Goal: Transaction & Acquisition: Purchase product/service

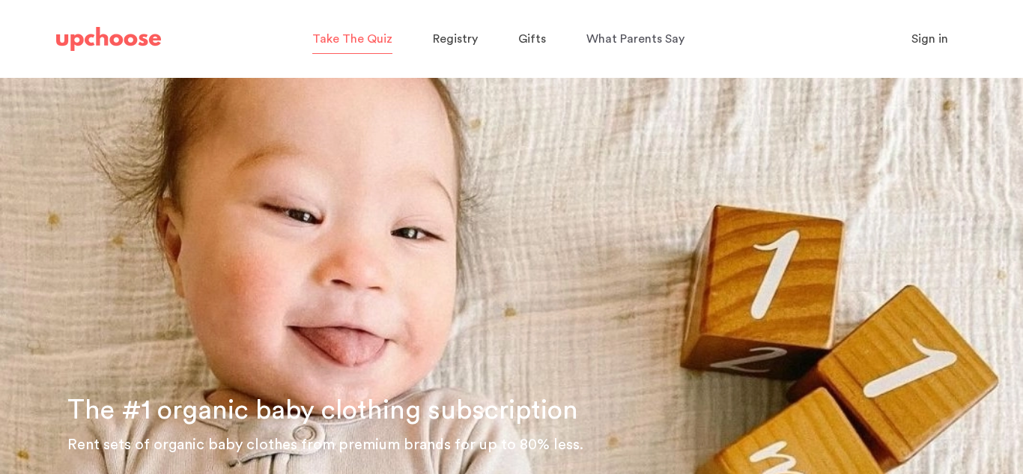
click at [392, 38] on span "Take The Quiz" at bounding box center [352, 39] width 80 height 12
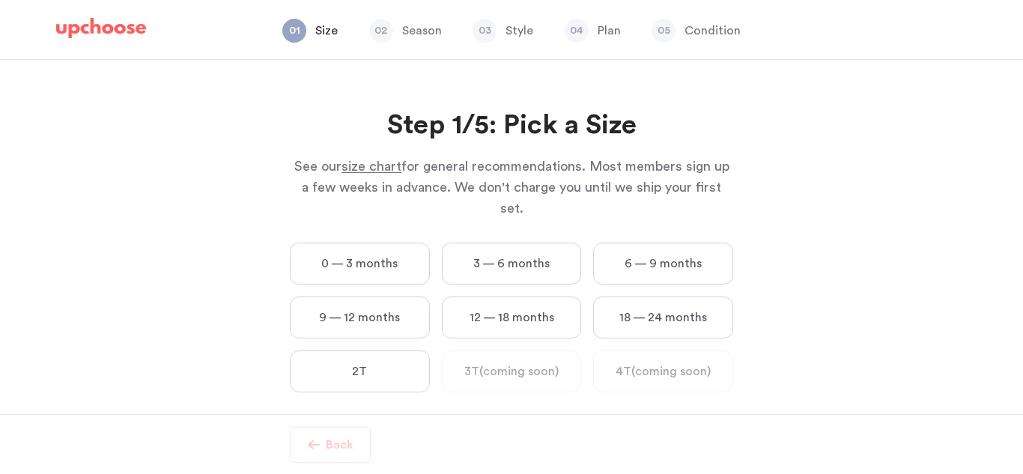
click at [398, 243] on label "0 — 3 months" at bounding box center [360, 264] width 140 height 42
click at [0, 0] on months "0 — 3 months" at bounding box center [0, 0] width 0 height 0
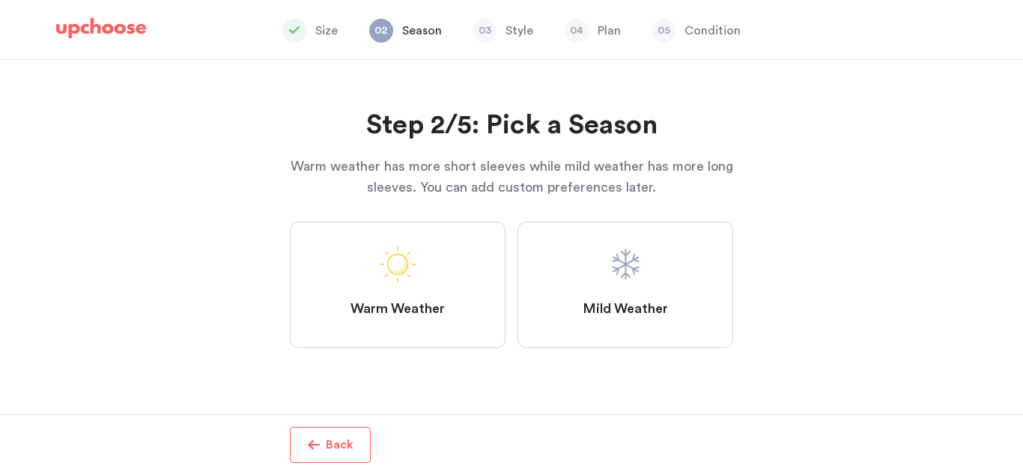
click at [403, 302] on span "Warm Weather" at bounding box center [397, 309] width 94 height 18
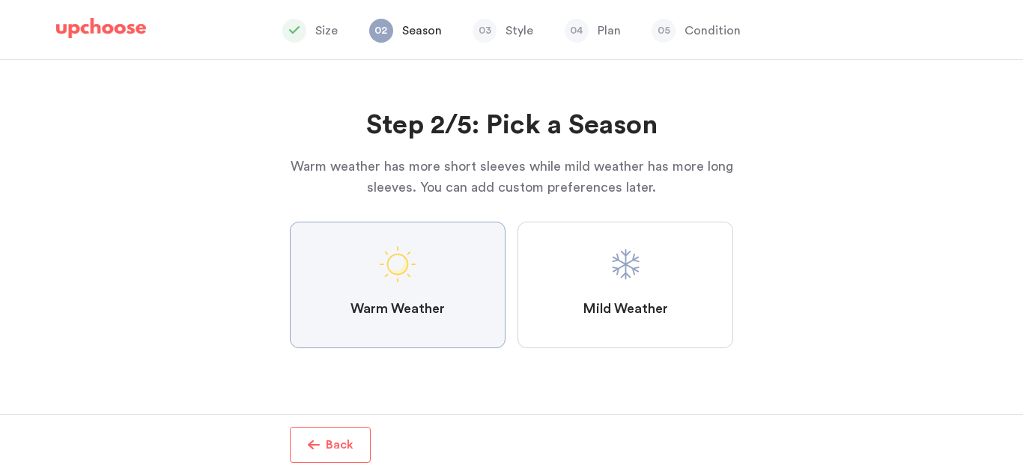
click at [0, 0] on Weather "Warm Weather" at bounding box center [0, 0] width 0 height 0
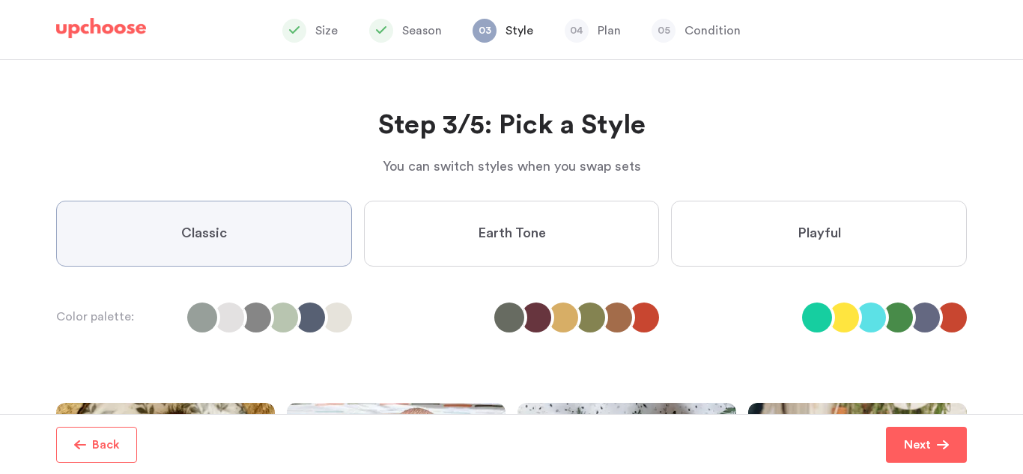
click at [771, 245] on label "Playful" at bounding box center [819, 234] width 296 height 66
click at [0, 0] on input "Playful" at bounding box center [0, 0] width 0 height 0
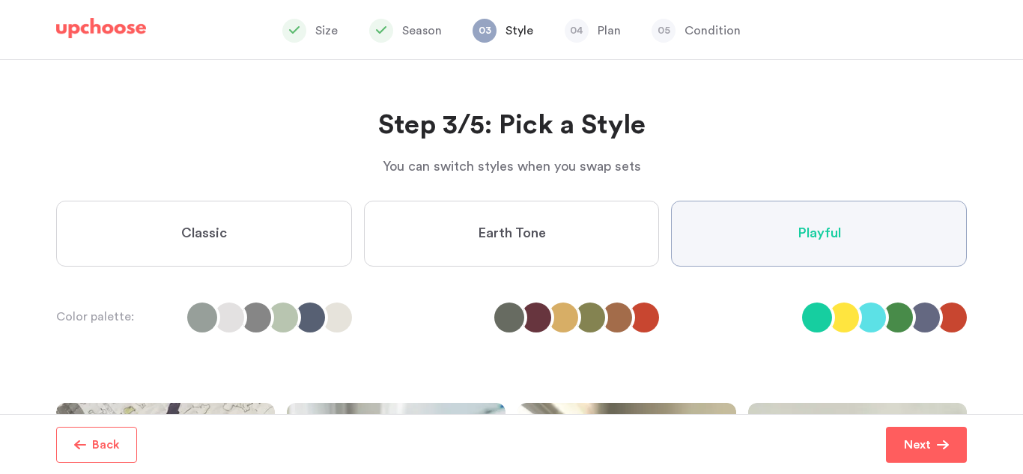
click at [534, 226] on span "Earth Tone" at bounding box center [512, 234] width 68 height 18
click at [0, 0] on Tone "Earth Tone" at bounding box center [0, 0] width 0 height 0
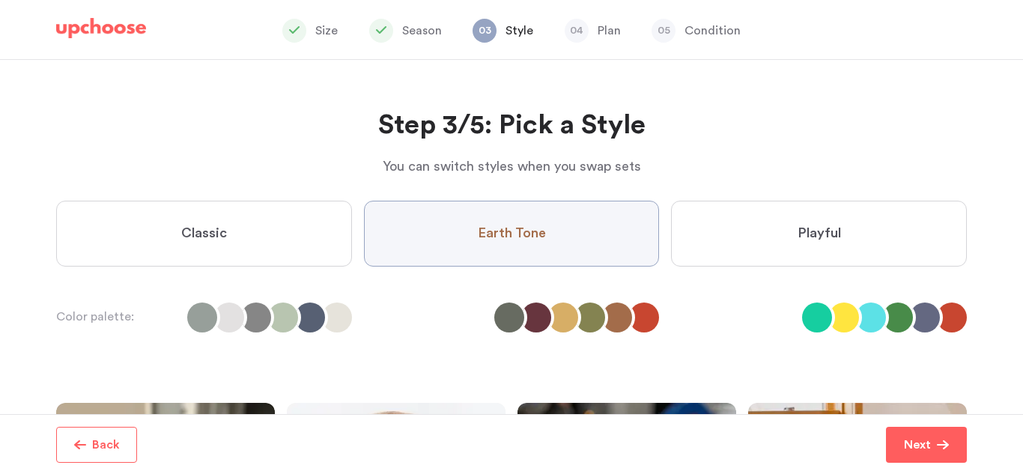
click at [725, 221] on label "Playful" at bounding box center [819, 234] width 296 height 66
click at [0, 0] on input "Playful" at bounding box center [0, 0] width 0 height 0
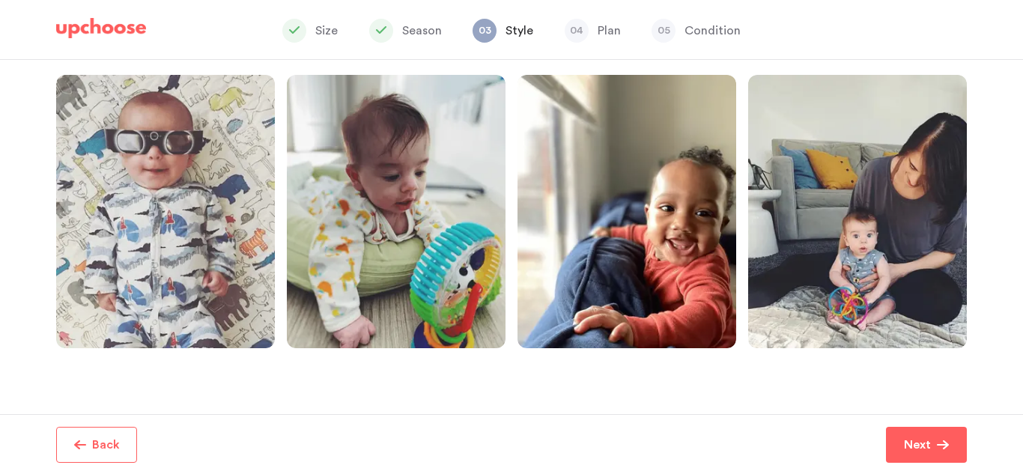
scroll to position [331, 0]
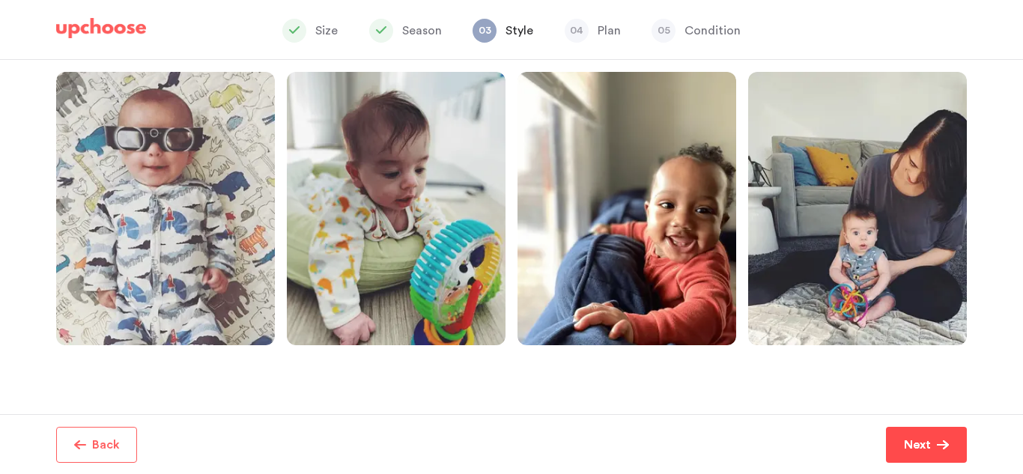
click at [908, 443] on p "Next" at bounding box center [917, 445] width 27 height 18
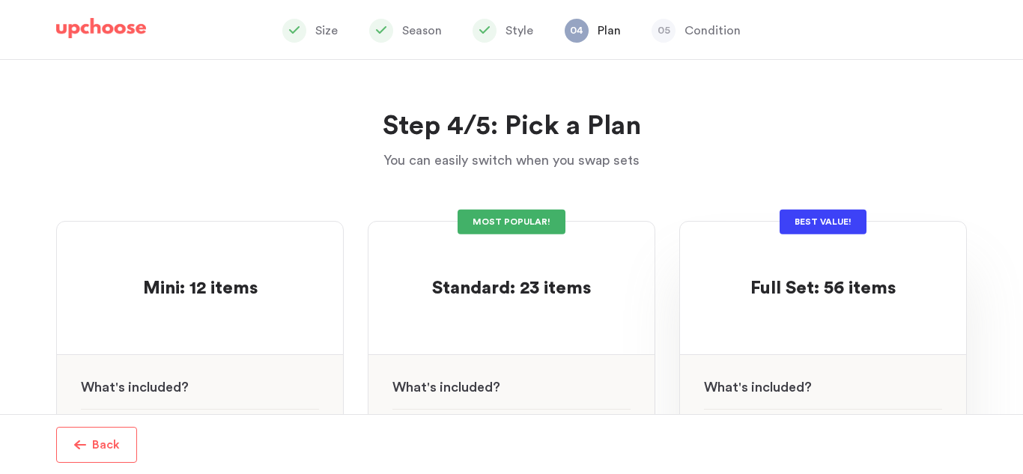
click at [857, 355] on div "See w W hat's included ?" at bounding box center [823, 382] width 286 height 54
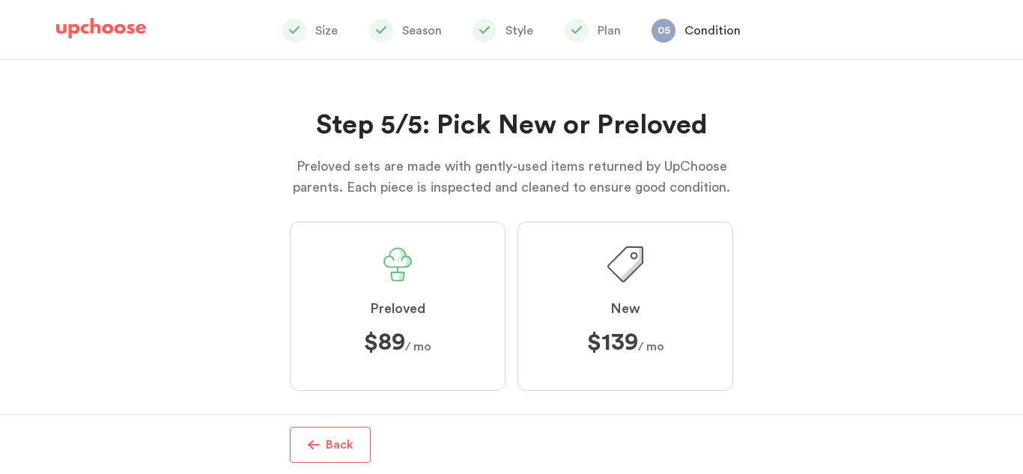
scroll to position [22, 0]
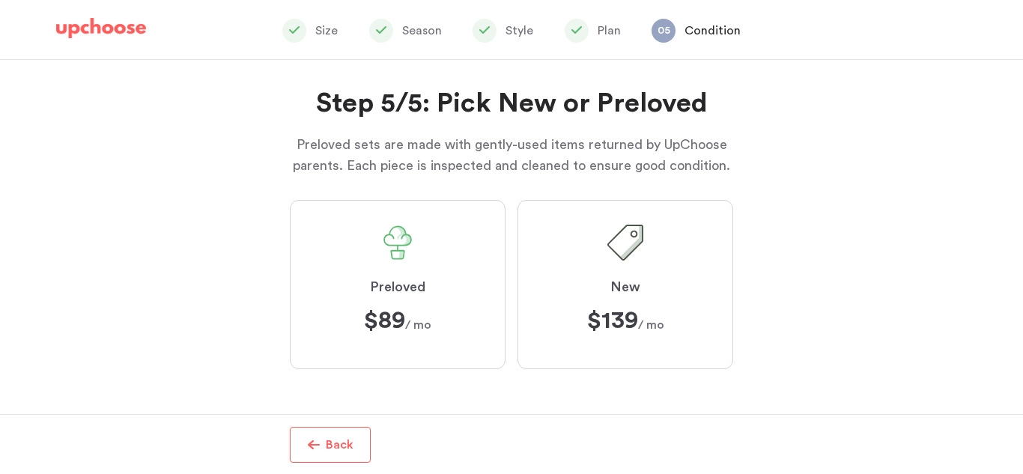
click at [386, 246] on span at bounding box center [398, 243] width 36 height 36
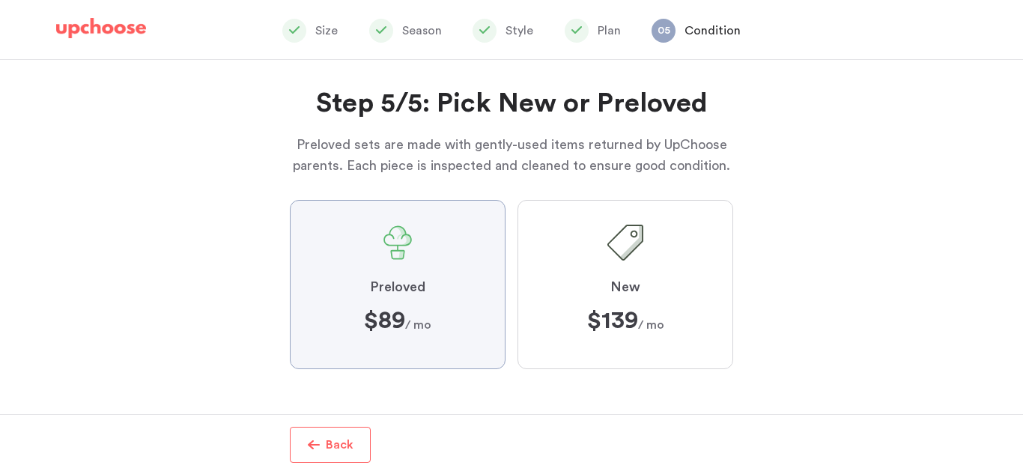
click at [0, 0] on input "Preloved $89 $89 / mo" at bounding box center [0, 0] width 0 height 0
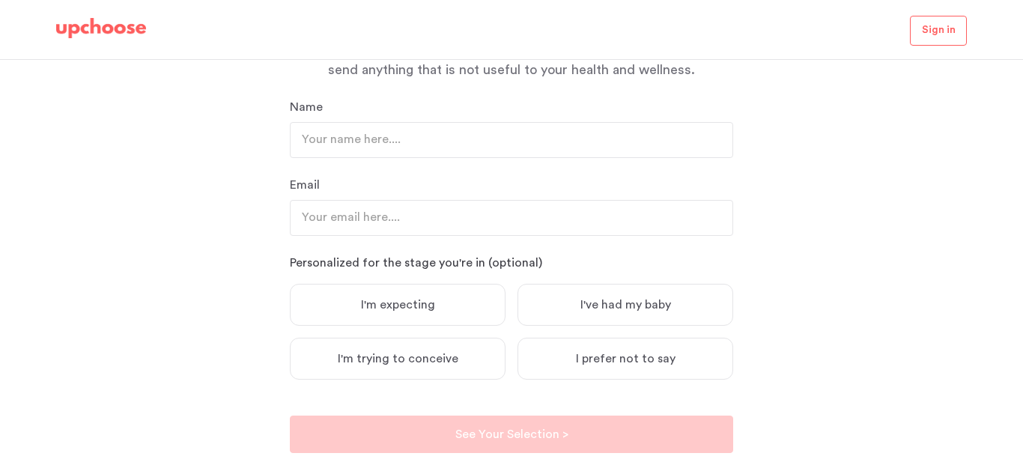
scroll to position [216, 0]
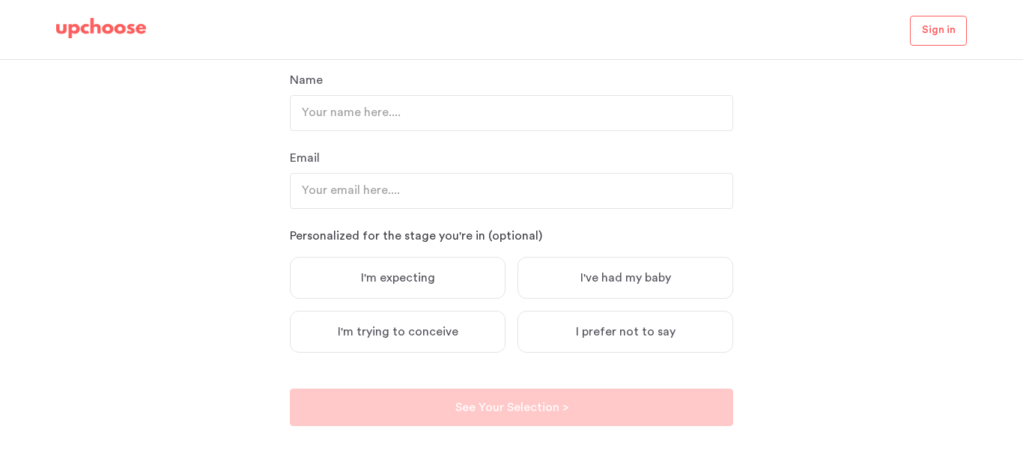
click at [574, 293] on label "I've had my baby" at bounding box center [625, 278] width 216 height 42
click at [0, 0] on input "I've had my baby" at bounding box center [0, 0] width 0 height 0
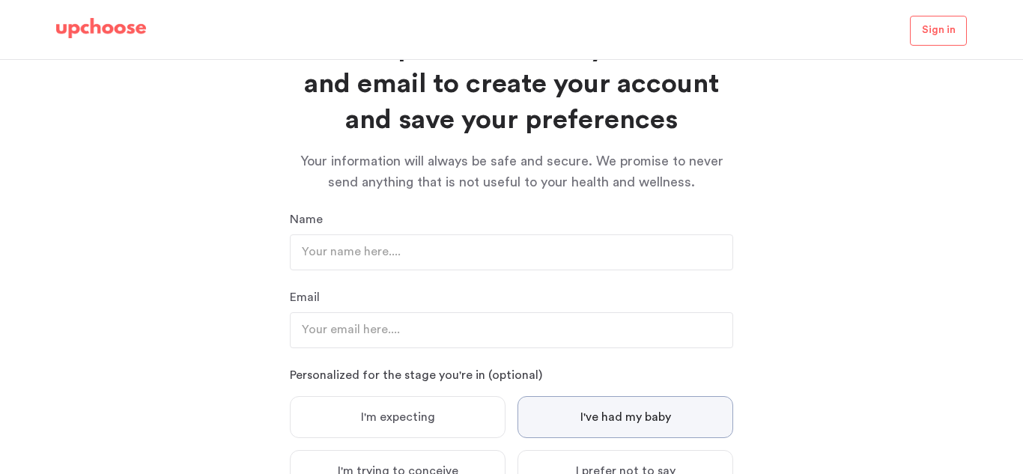
scroll to position [0, 0]
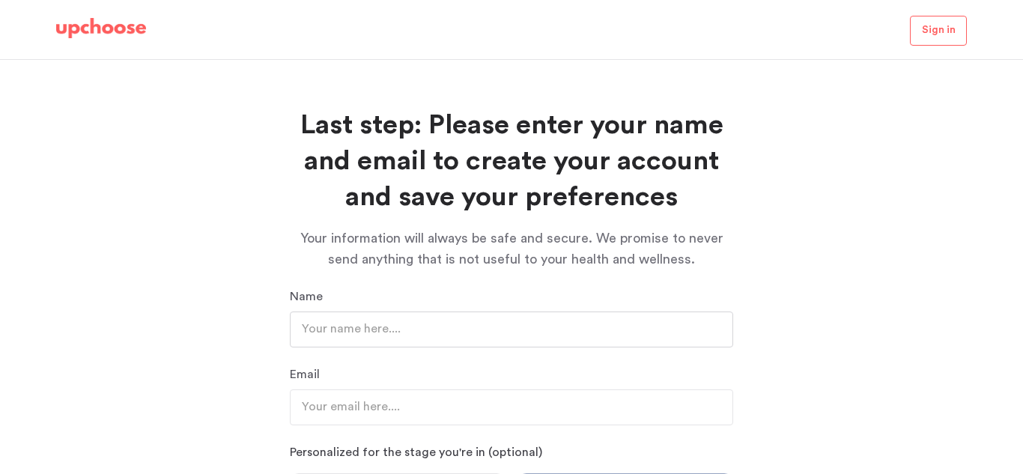
click at [440, 339] on input "text" at bounding box center [511, 330] width 443 height 36
type input "[PERSON_NAME]"
click at [371, 401] on input "email" at bounding box center [511, 407] width 443 height 36
type input "[EMAIL_ADDRESS][DOMAIN_NAME]"
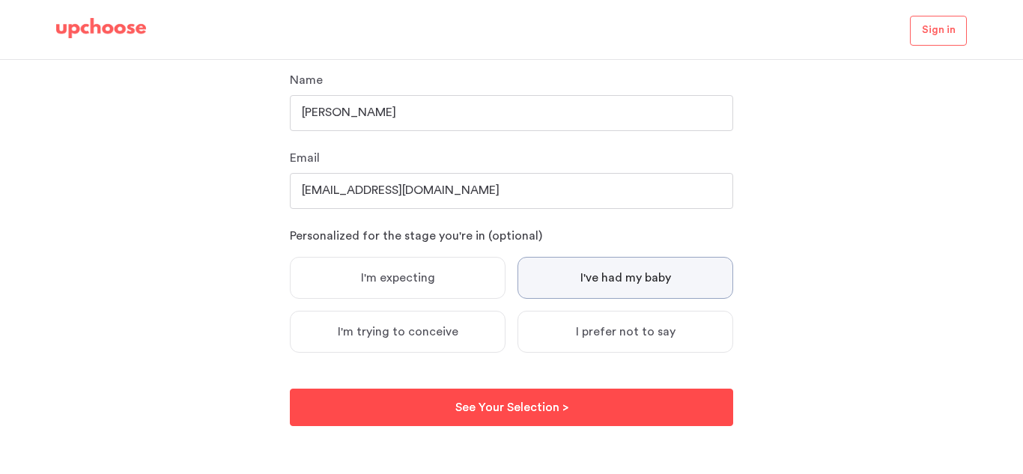
click at [455, 389] on button "See Your Selection > See Your Selection >" at bounding box center [511, 407] width 443 height 37
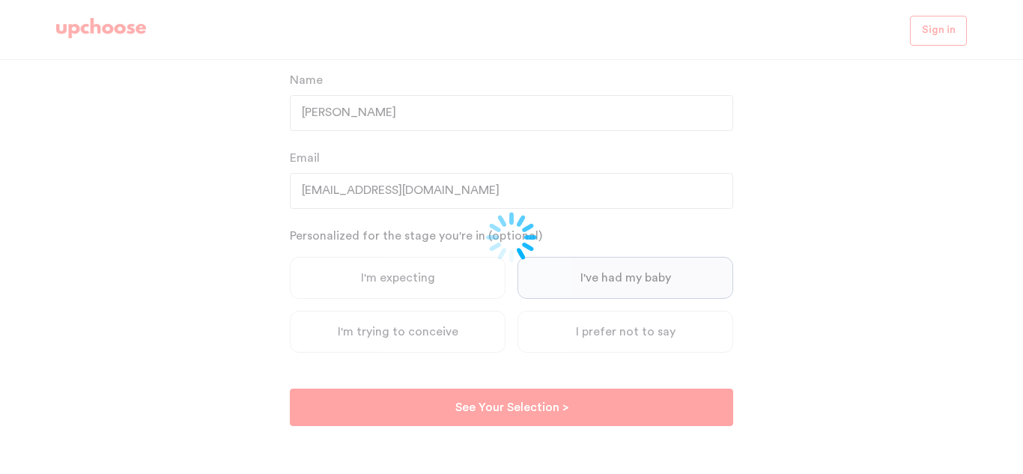
click at [461, 408] on div at bounding box center [511, 237] width 1023 height 474
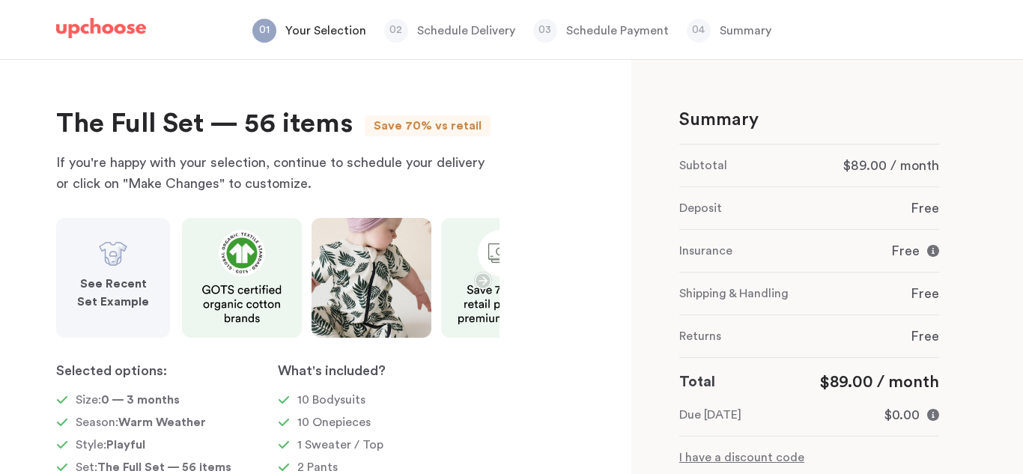
click at [478, 284] on icon "button" at bounding box center [483, 281] width 18 height 18
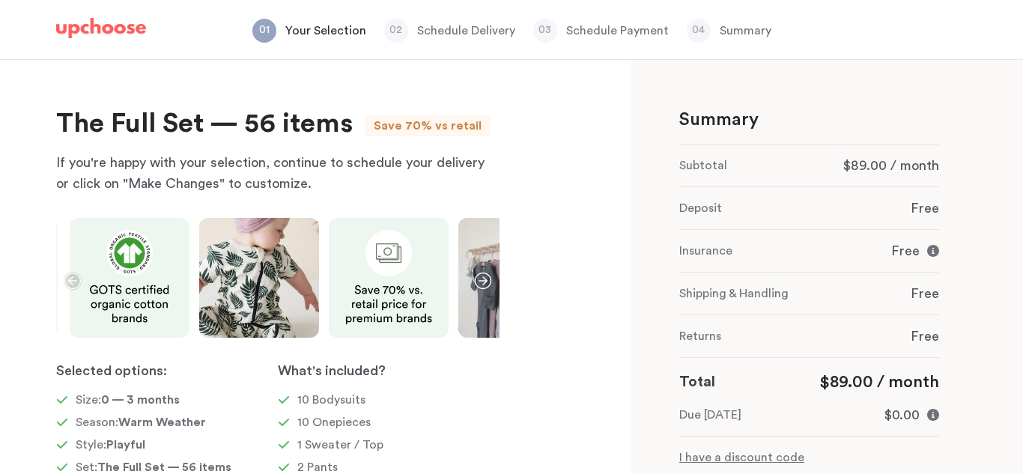
click at [478, 275] on icon "button" at bounding box center [483, 281] width 16 height 16
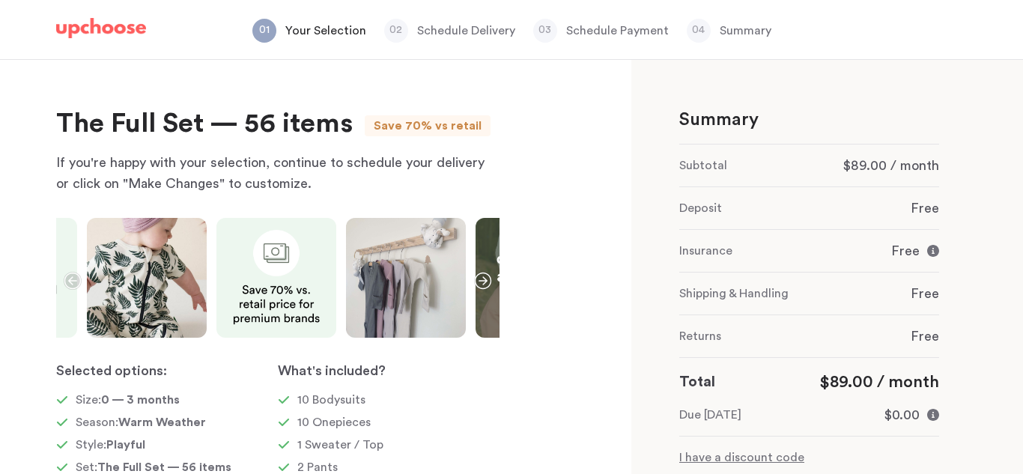
click at [478, 275] on icon "button" at bounding box center [483, 281] width 16 height 16
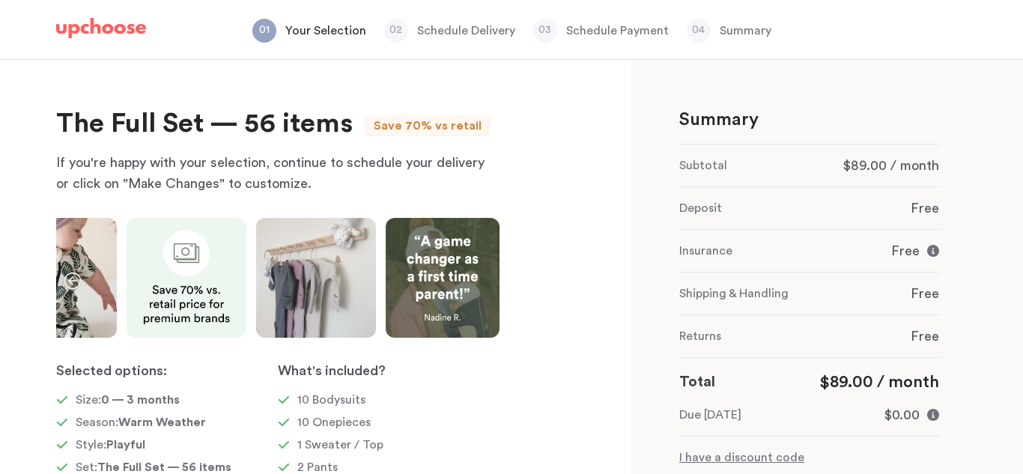
click at [478, 275] on img at bounding box center [443, 278] width 114 height 120
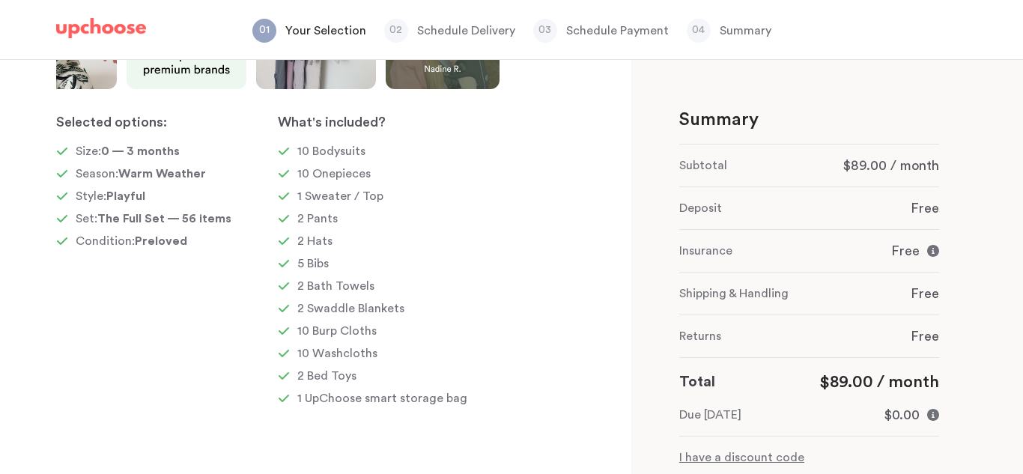
scroll to position [241, 0]
